Goal: Check status: Check status

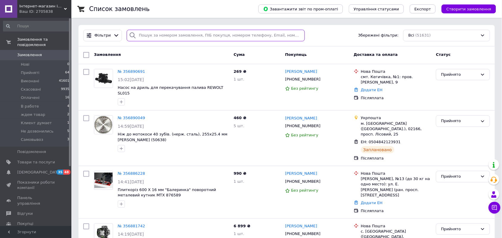
click at [157, 33] on input "search" at bounding box center [216, 36] width 178 height 12
paste input "356675017"
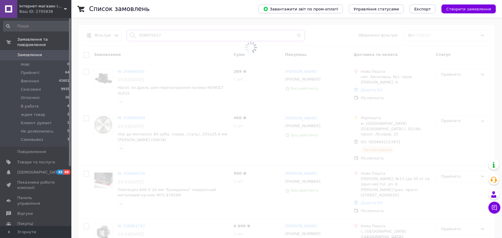
type input "356675017"
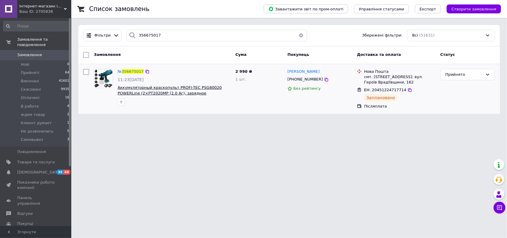
click at [134, 90] on span "Аккумуляторный краскопульт PROFI-TEC PSG80020 POWERLine (2×PT2020MP (2.0 Aг), з…" at bounding box center [170, 92] width 104 height 15
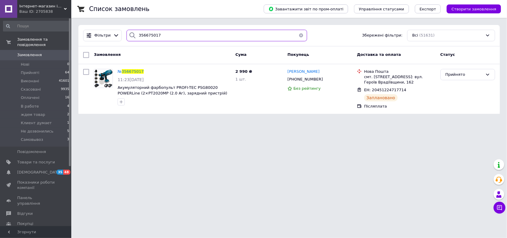
drag, startPoint x: 164, startPoint y: 38, endPoint x: 128, endPoint y: 38, distance: 36.0
click at [128, 38] on div "356675017" at bounding box center [217, 36] width 181 height 12
paste input "593258"
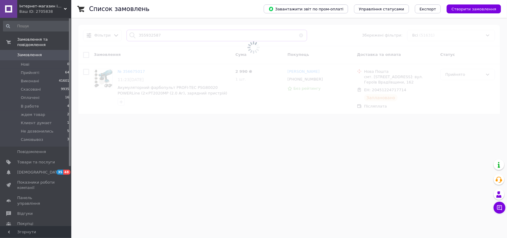
type input "355932587"
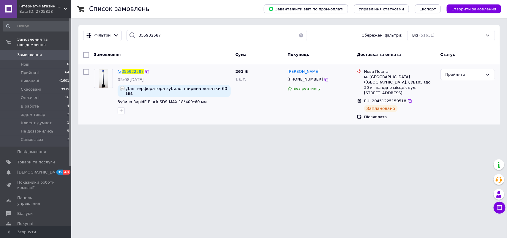
click at [127, 71] on span "355932587" at bounding box center [133, 71] width 22 height 4
